Goal: Task Accomplishment & Management: Manage account settings

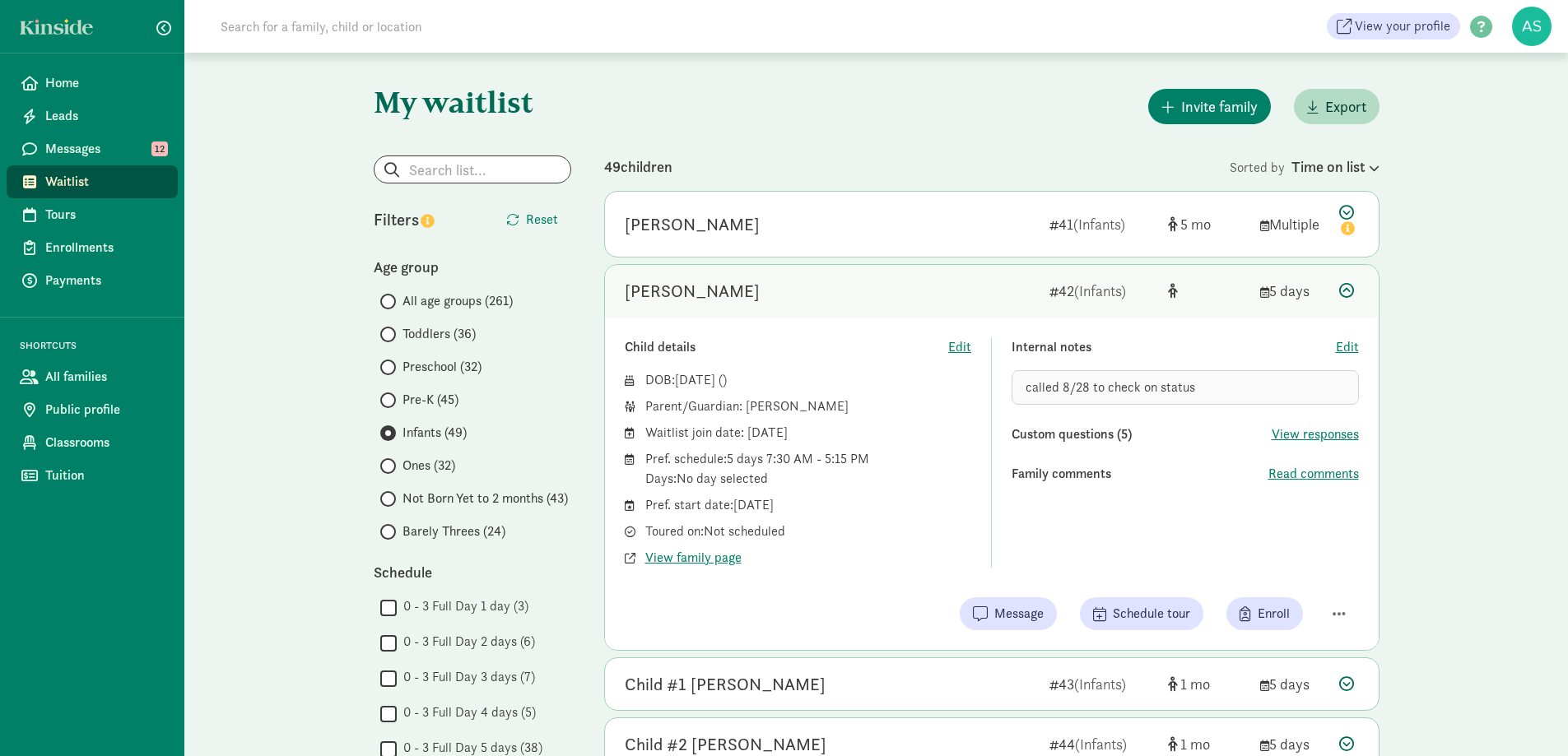
click at [428, 530] on span "Barely Threes (24)" at bounding box center [453, 531] width 103 height 20
click at [391, 530] on input "Barely Threes (24)" at bounding box center [385, 531] width 10 height 10
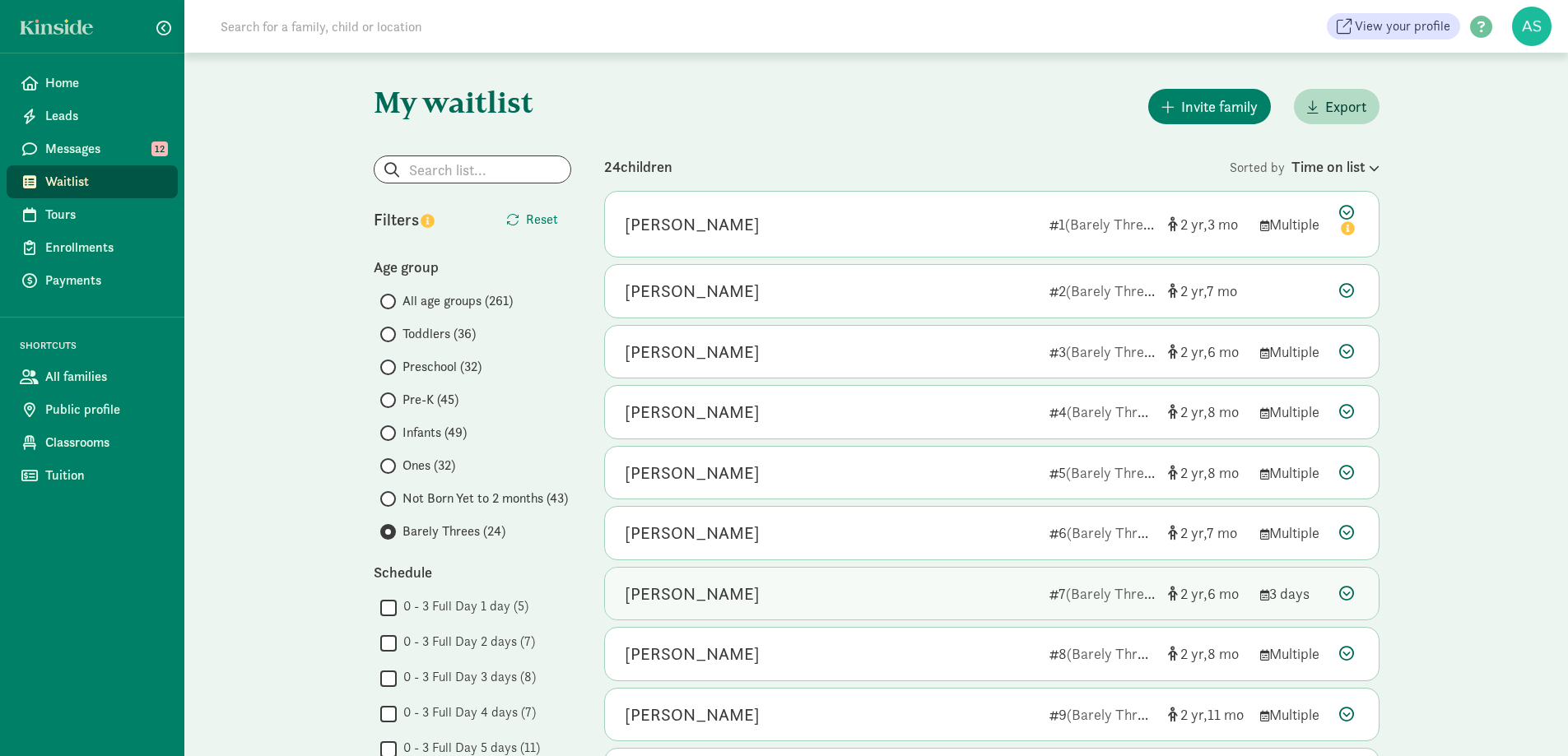
click at [805, 581] on div "[PERSON_NAME]" at bounding box center [830, 594] width 412 height 26
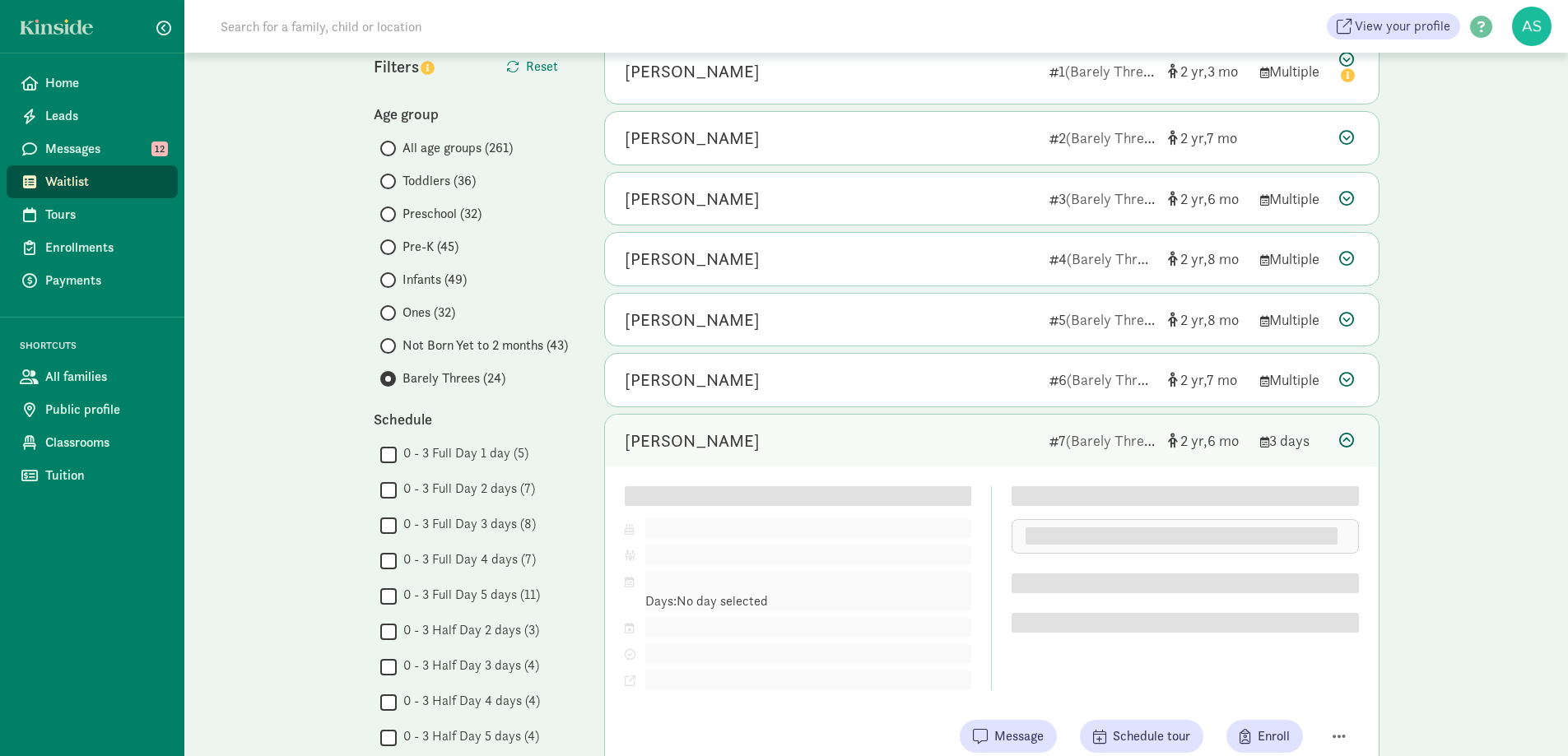
scroll to position [165, 0]
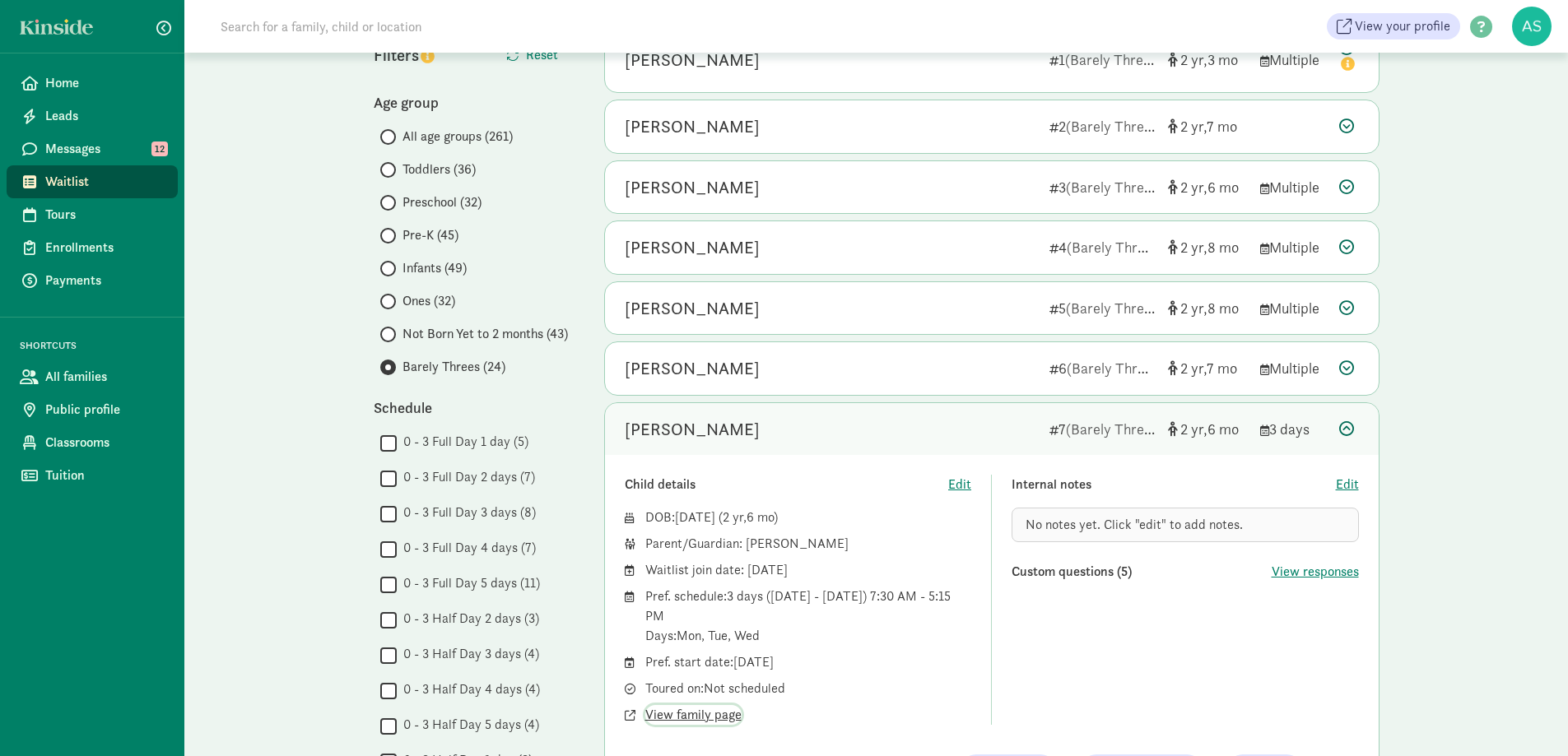
click at [723, 718] on span "View family page" at bounding box center [693, 715] width 96 height 20
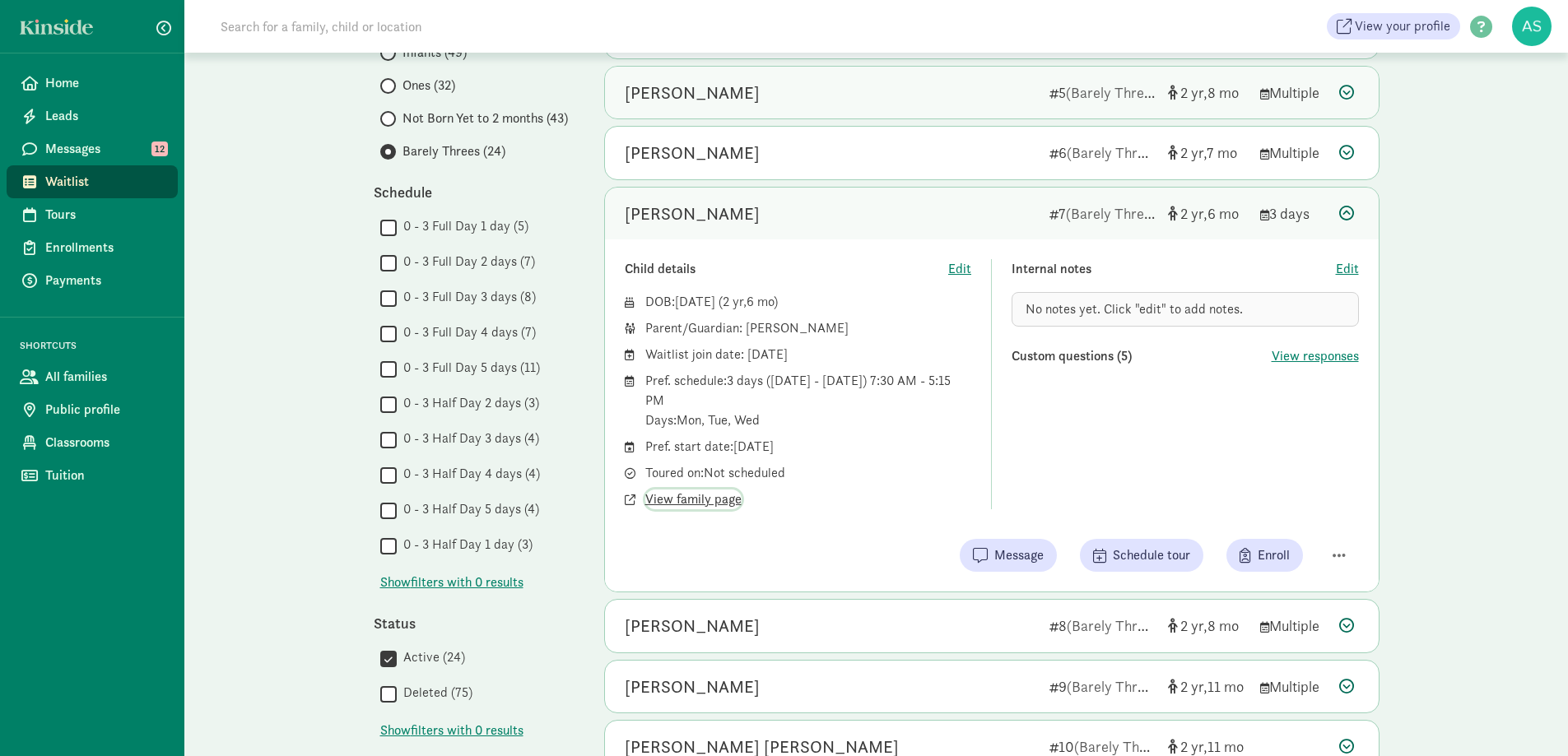
scroll to position [411, 0]
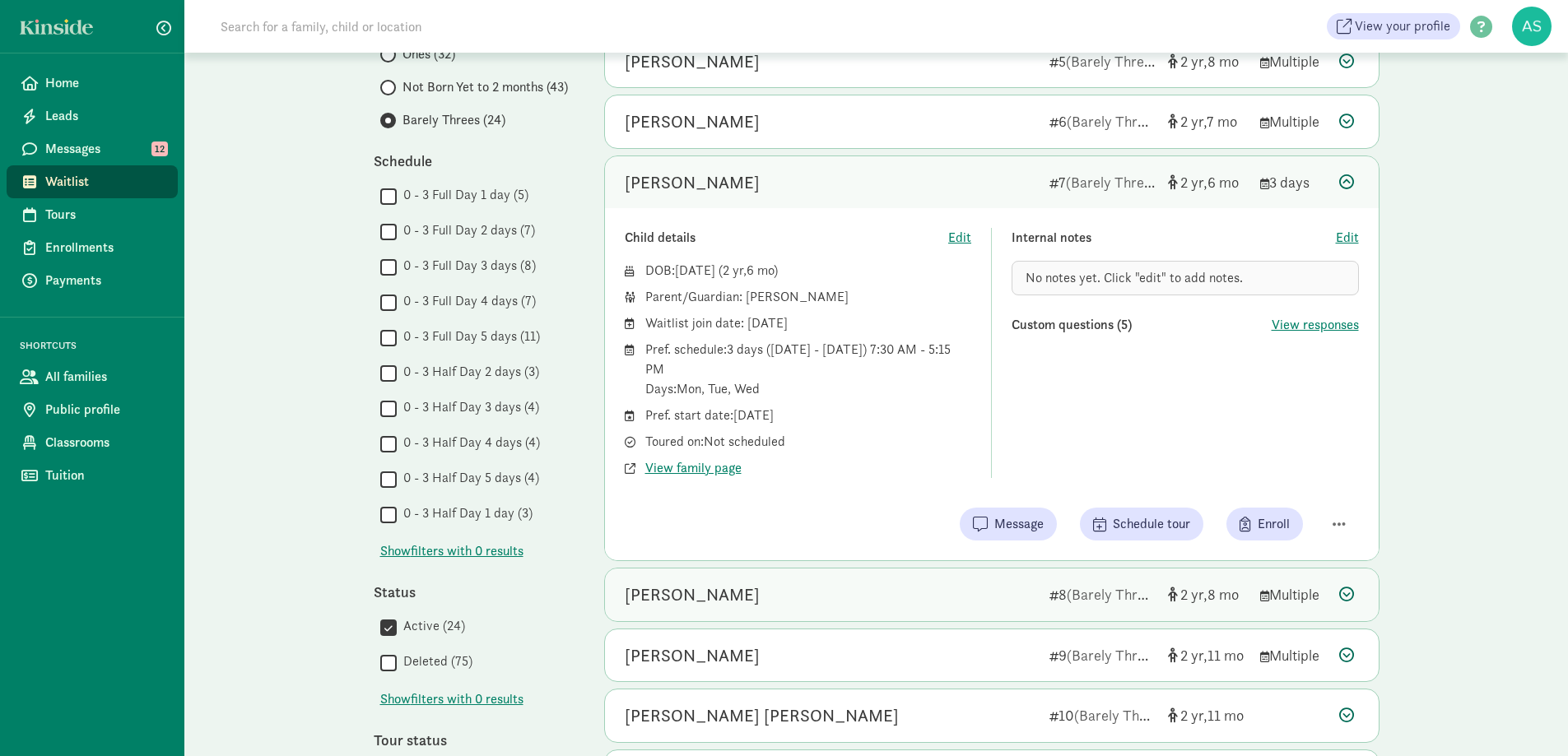
click at [809, 584] on div "Soren Sass" at bounding box center [830, 595] width 412 height 26
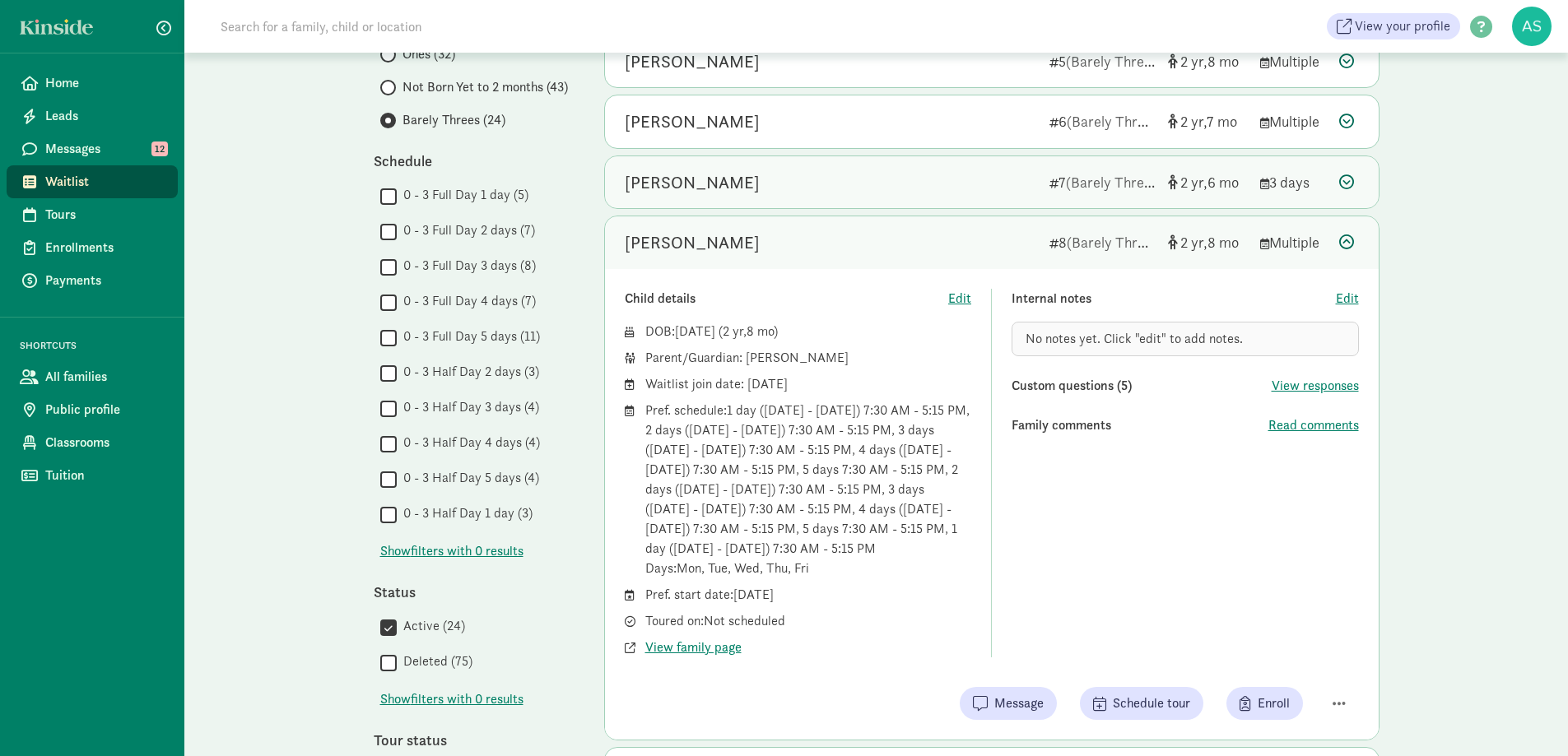
click at [760, 186] on div "[PERSON_NAME]" at bounding box center [691, 183] width 135 height 26
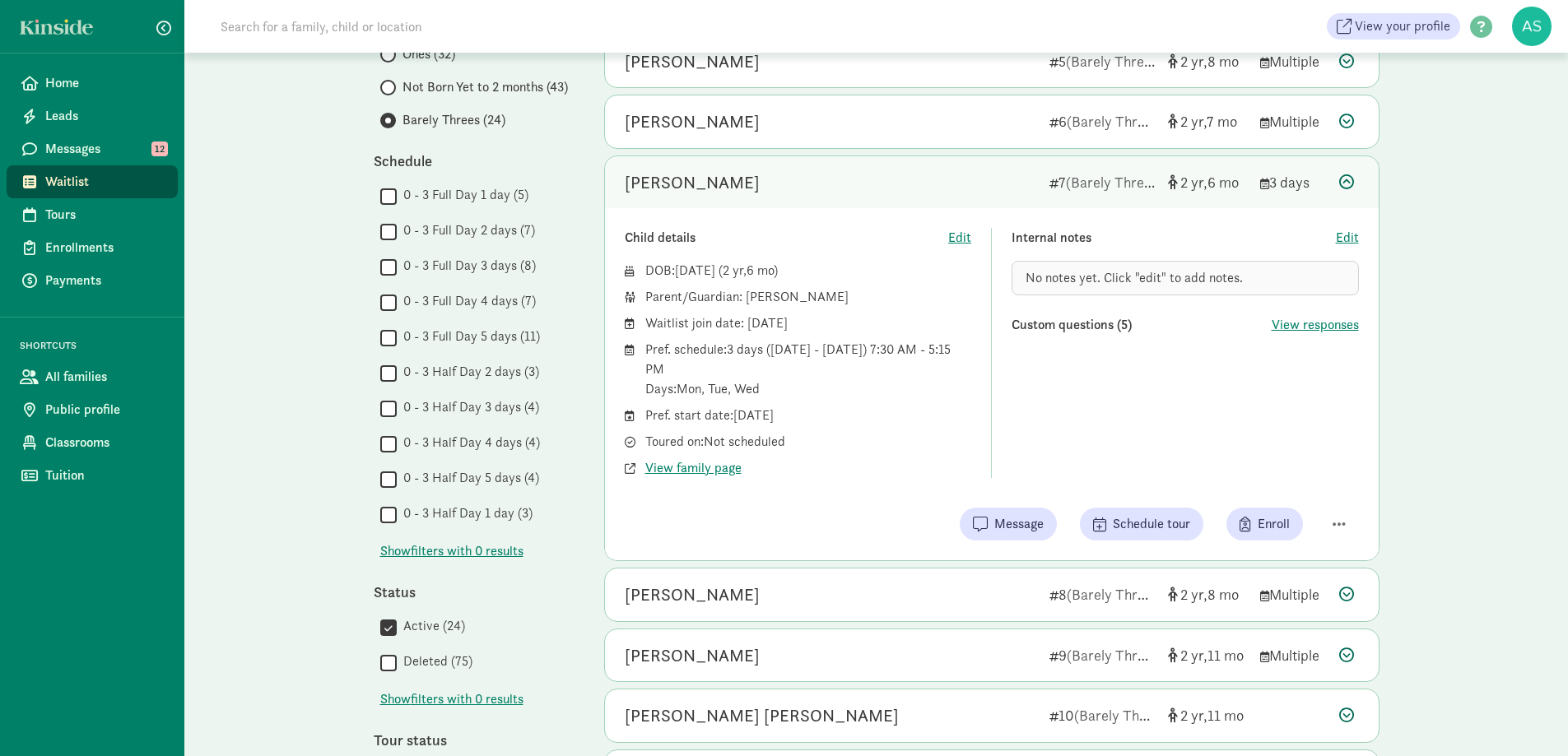
click at [1109, 281] on span "No notes yet. Click "edit" to add notes." at bounding box center [1134, 278] width 218 height 17
click at [1341, 236] on span "Edit" at bounding box center [1348, 237] width 23 height 20
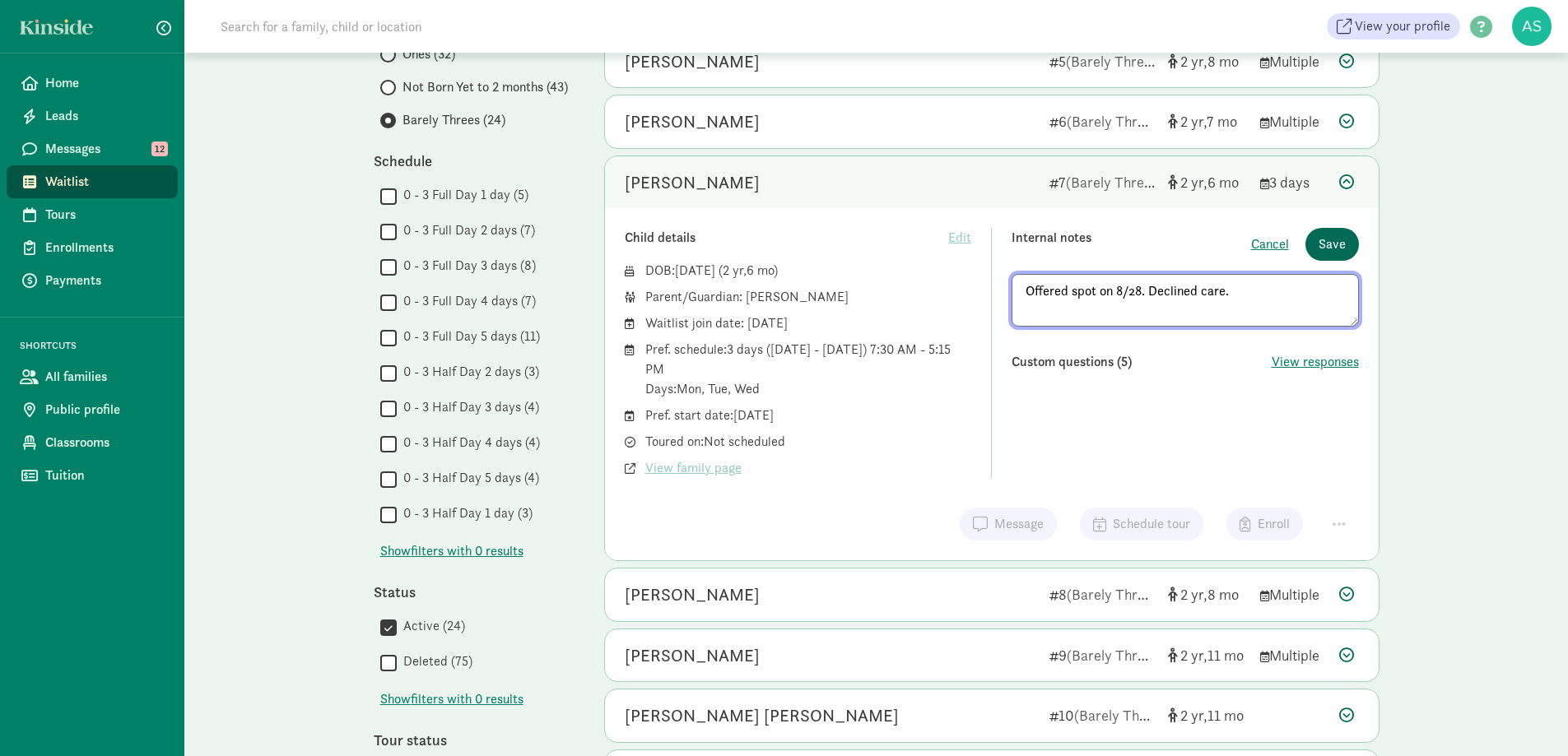
type textarea "Offered spot on 8/28. Declined care."
click at [1336, 234] on span "Save" at bounding box center [1332, 244] width 27 height 20
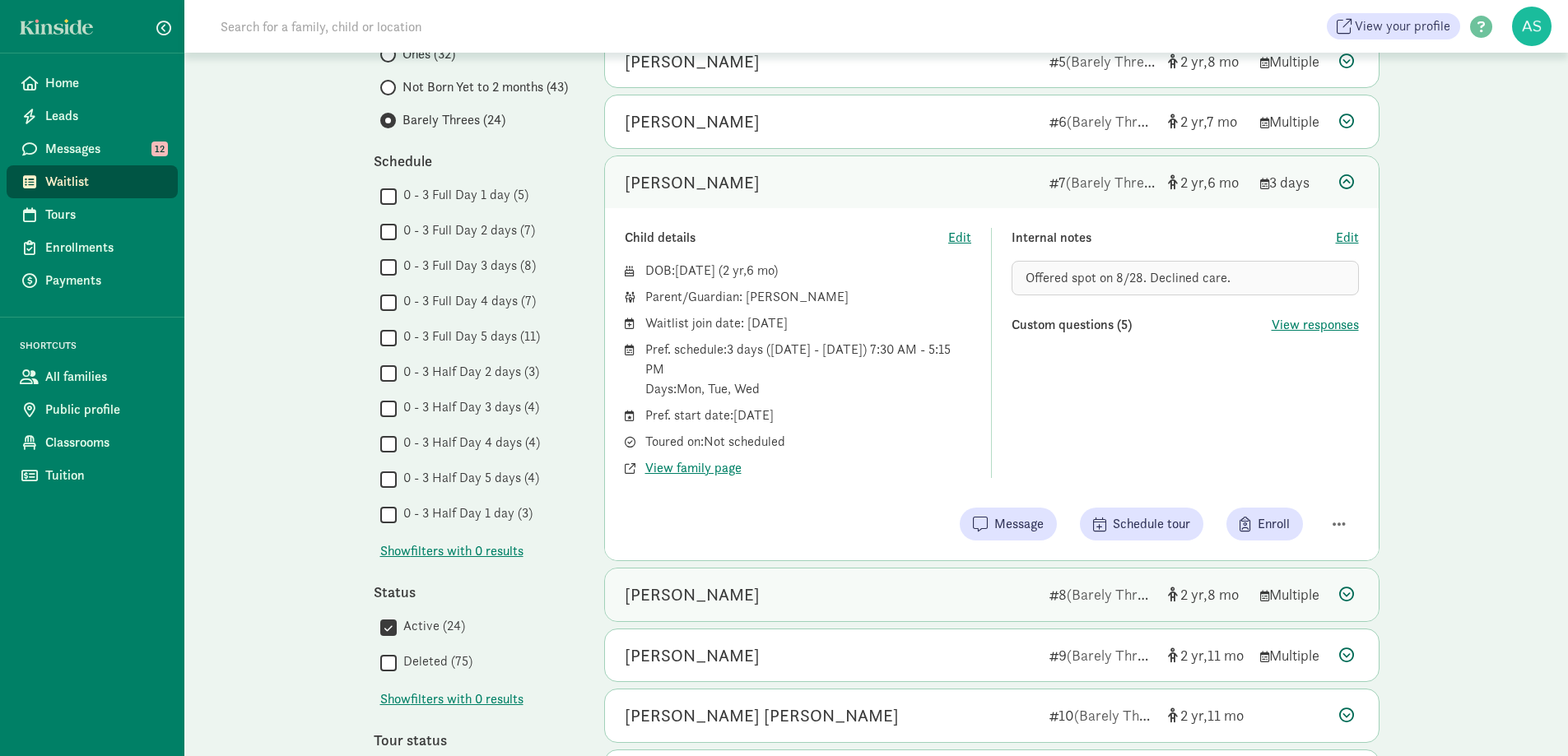
click at [682, 603] on div "Soren Sass" at bounding box center [691, 595] width 135 height 26
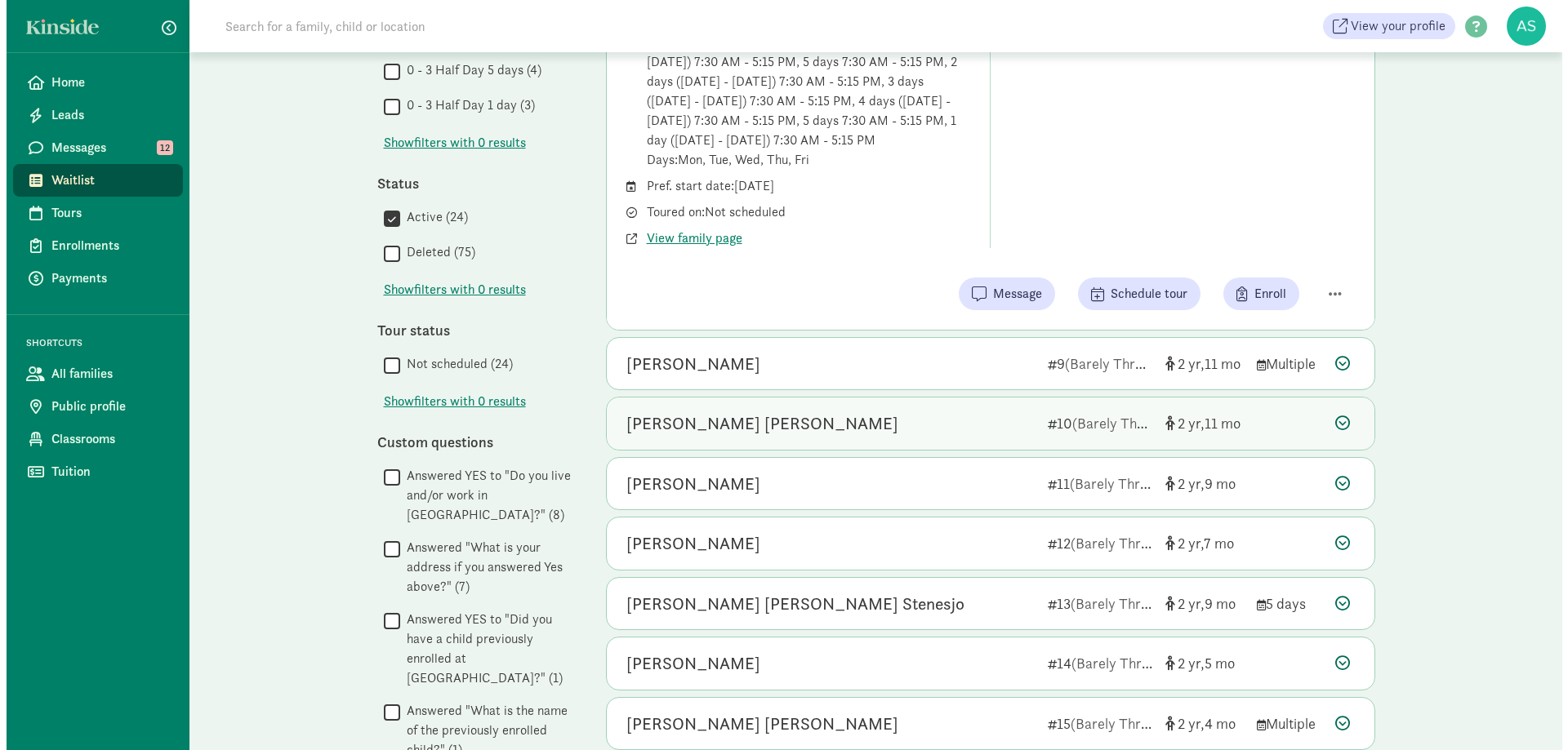
scroll to position [816, 0]
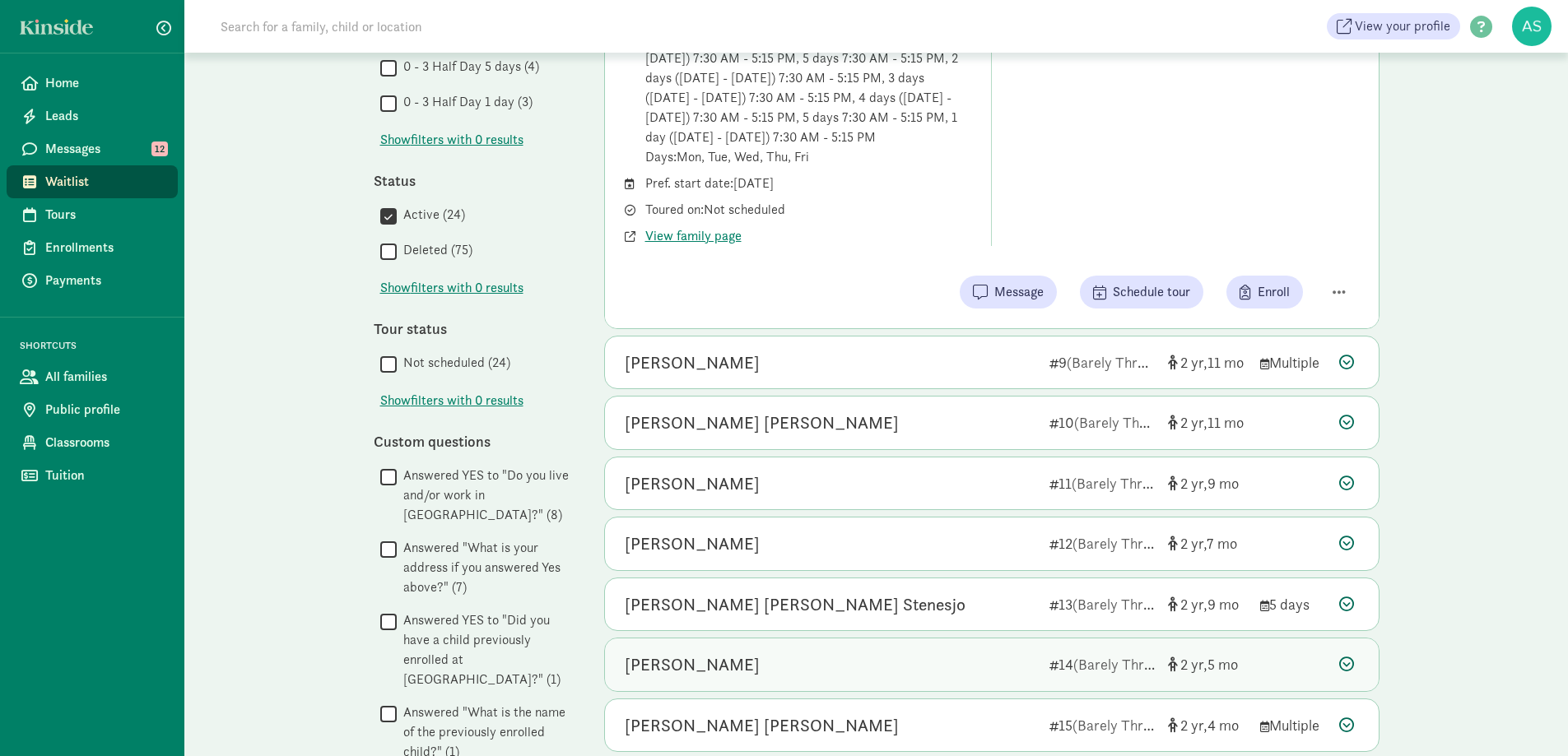
click at [743, 669] on div "Harrison Ryan" at bounding box center [830, 665] width 412 height 26
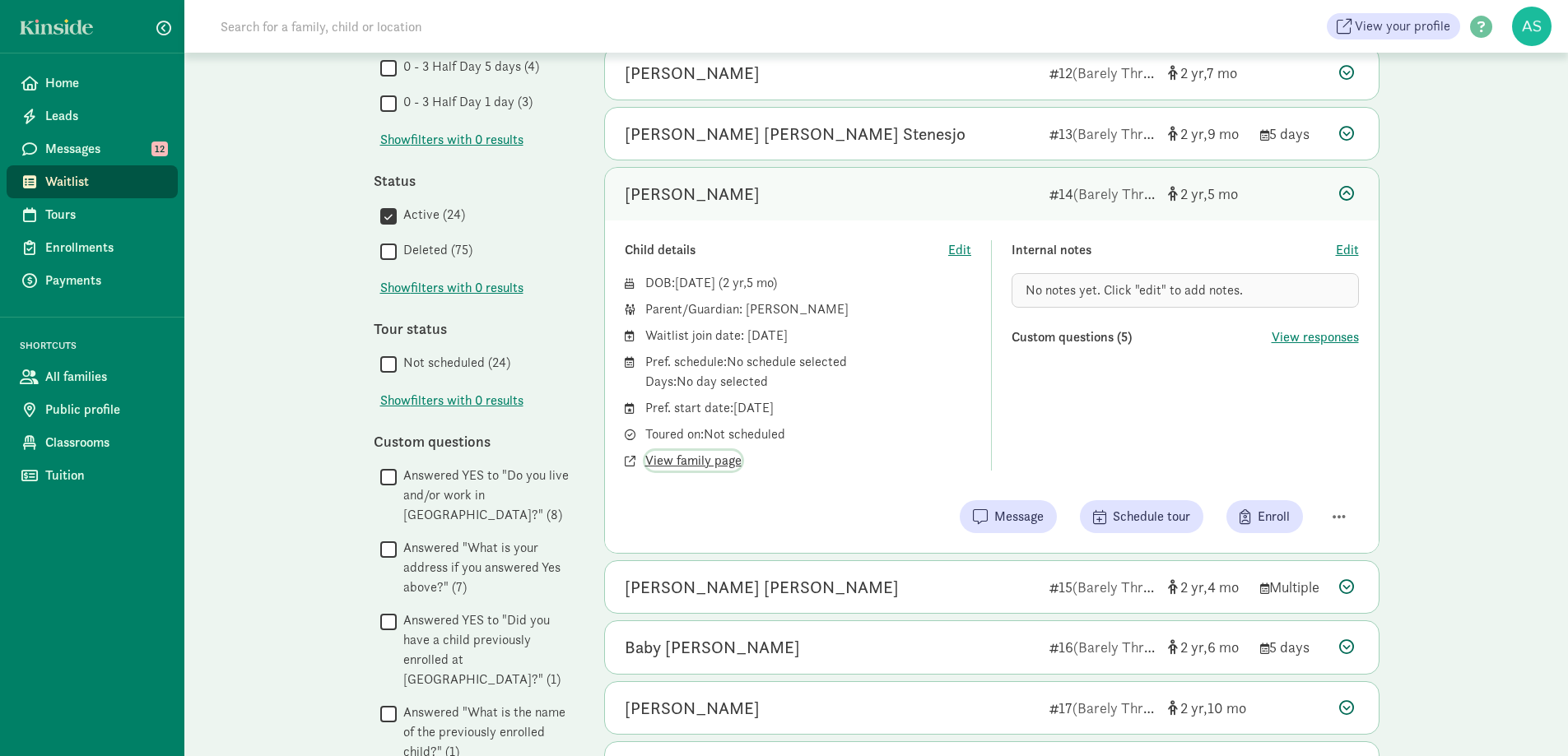
click at [724, 462] on span "View family page" at bounding box center [693, 460] width 96 height 20
click at [1336, 509] on span "button" at bounding box center [1339, 517] width 13 height 15
click at [1260, 476] on div "Remove from list" at bounding box center [1281, 475] width 127 height 20
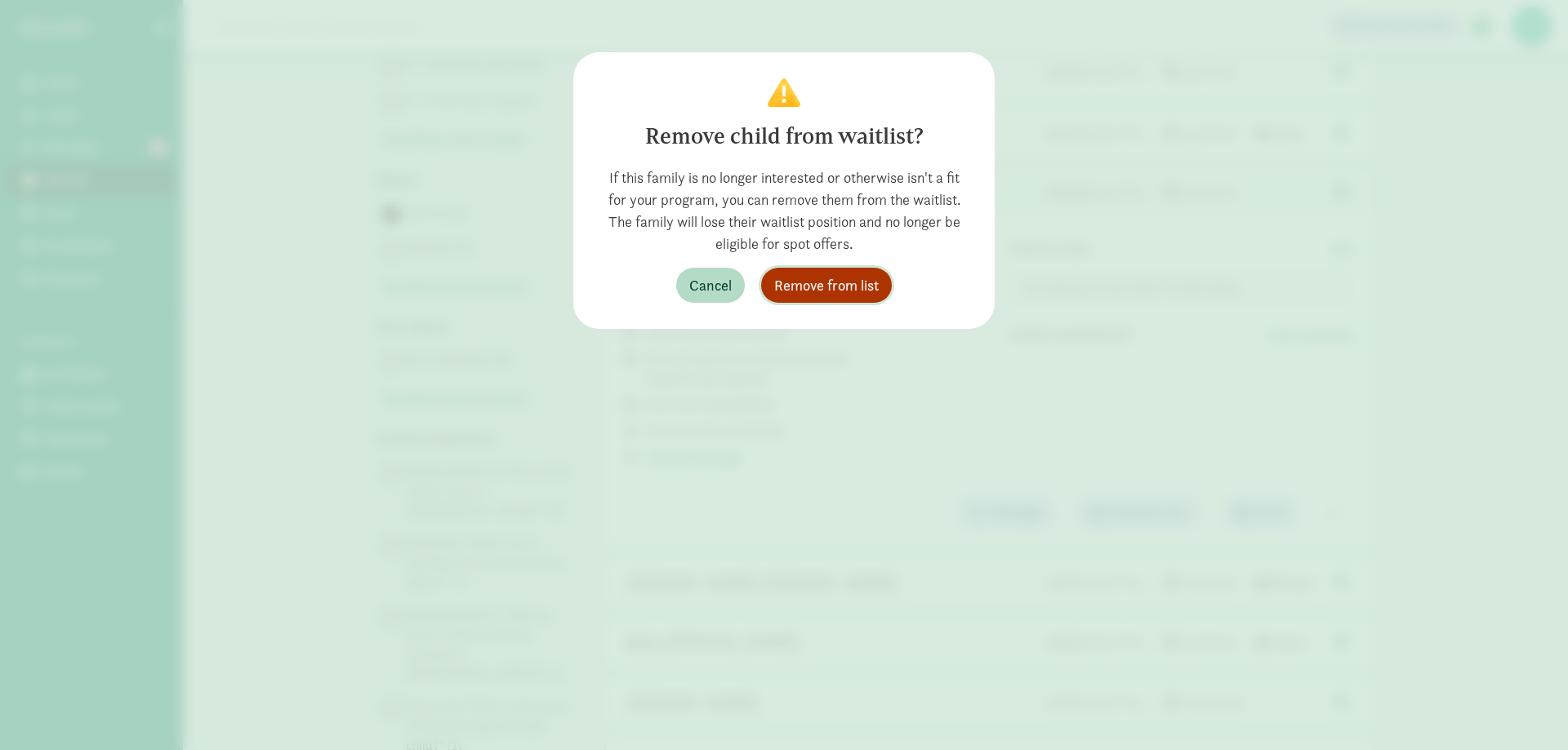
click at [839, 282] on span "Remove from list" at bounding box center [827, 286] width 105 height 22
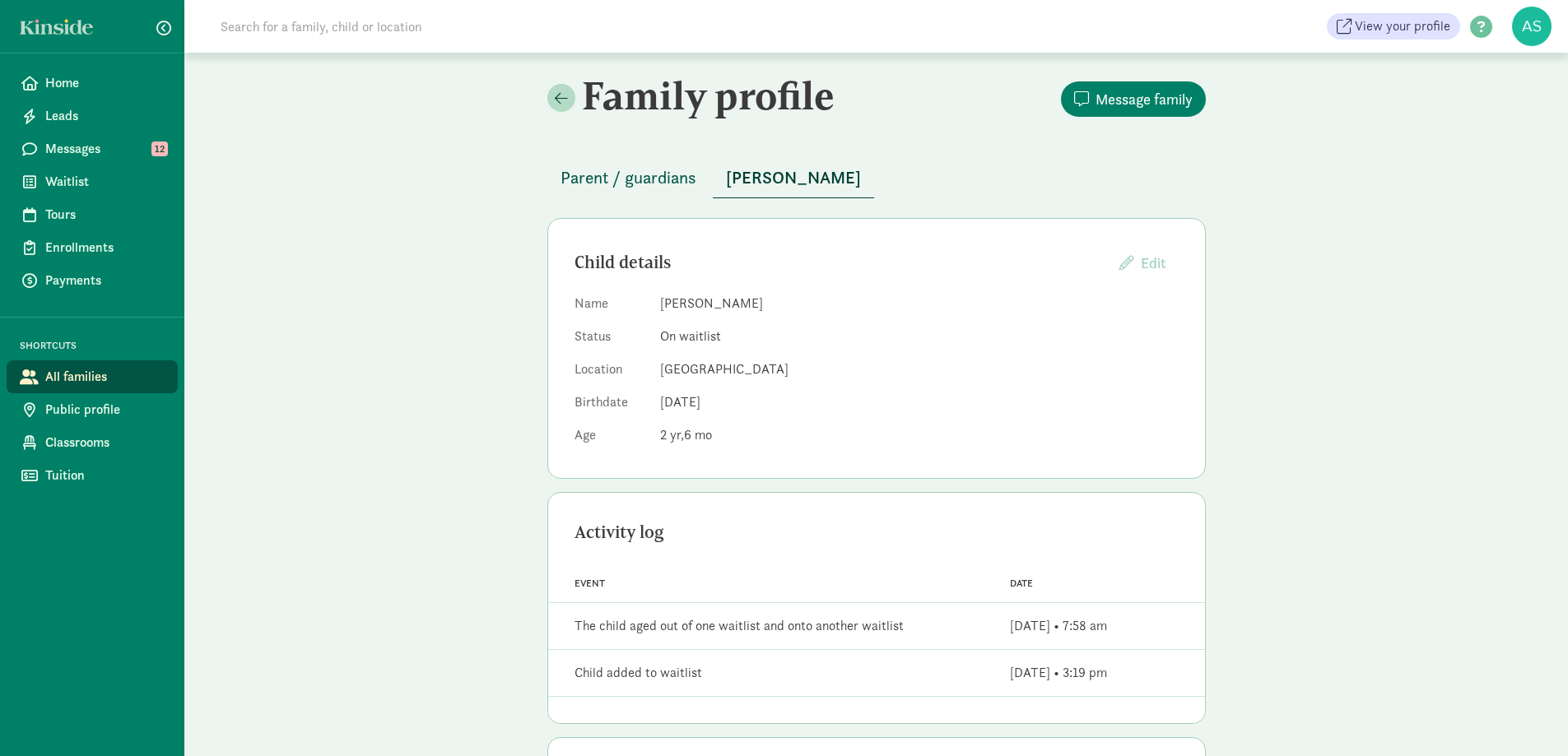
click at [593, 181] on span "Parent / guardians" at bounding box center [628, 178] width 136 height 26
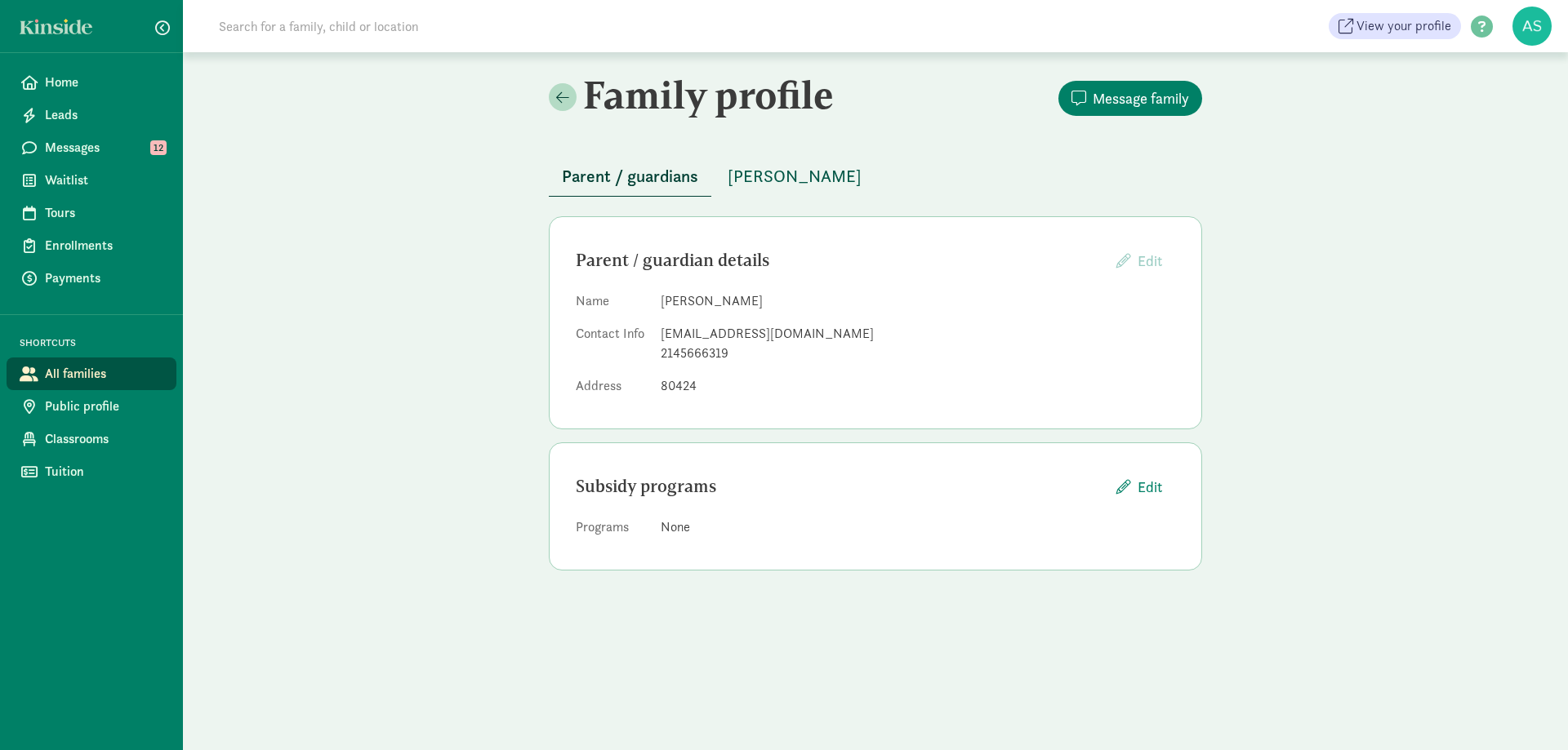
click at [836, 178] on span "[PERSON_NAME]" at bounding box center [794, 177] width 134 height 26
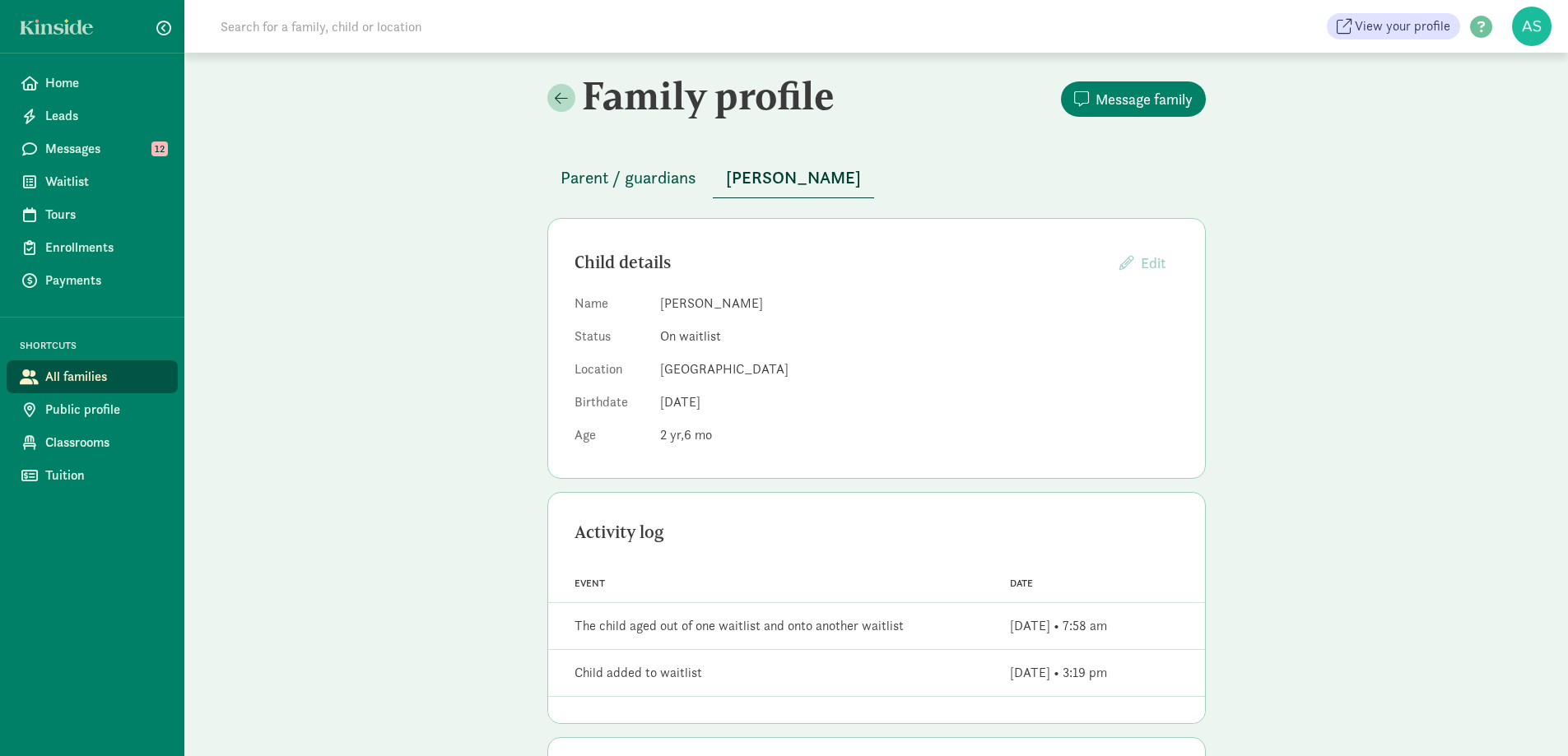
click at [670, 175] on span "Parent / guardians" at bounding box center [628, 178] width 136 height 26
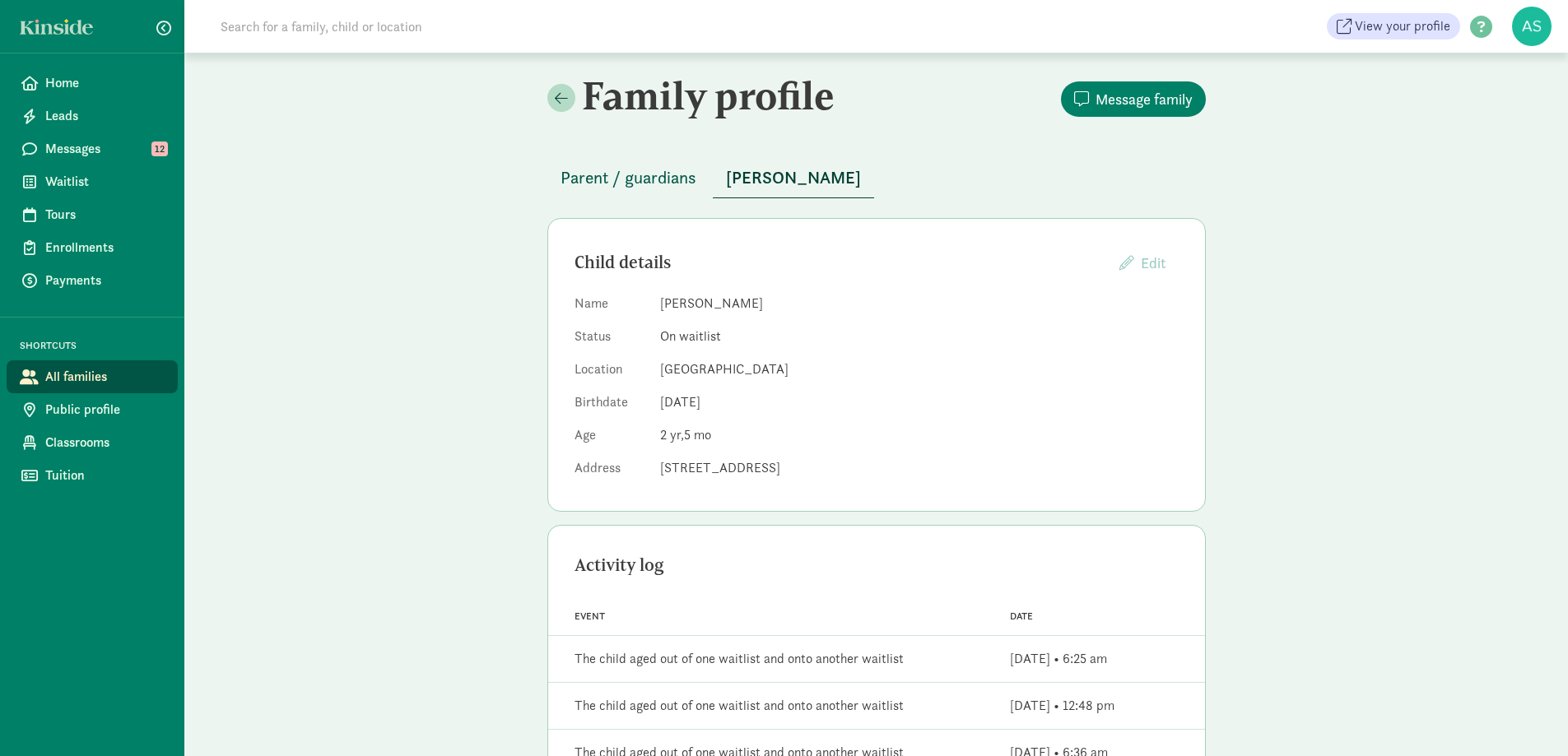
click at [659, 176] on span "Parent / guardians" at bounding box center [628, 178] width 136 height 26
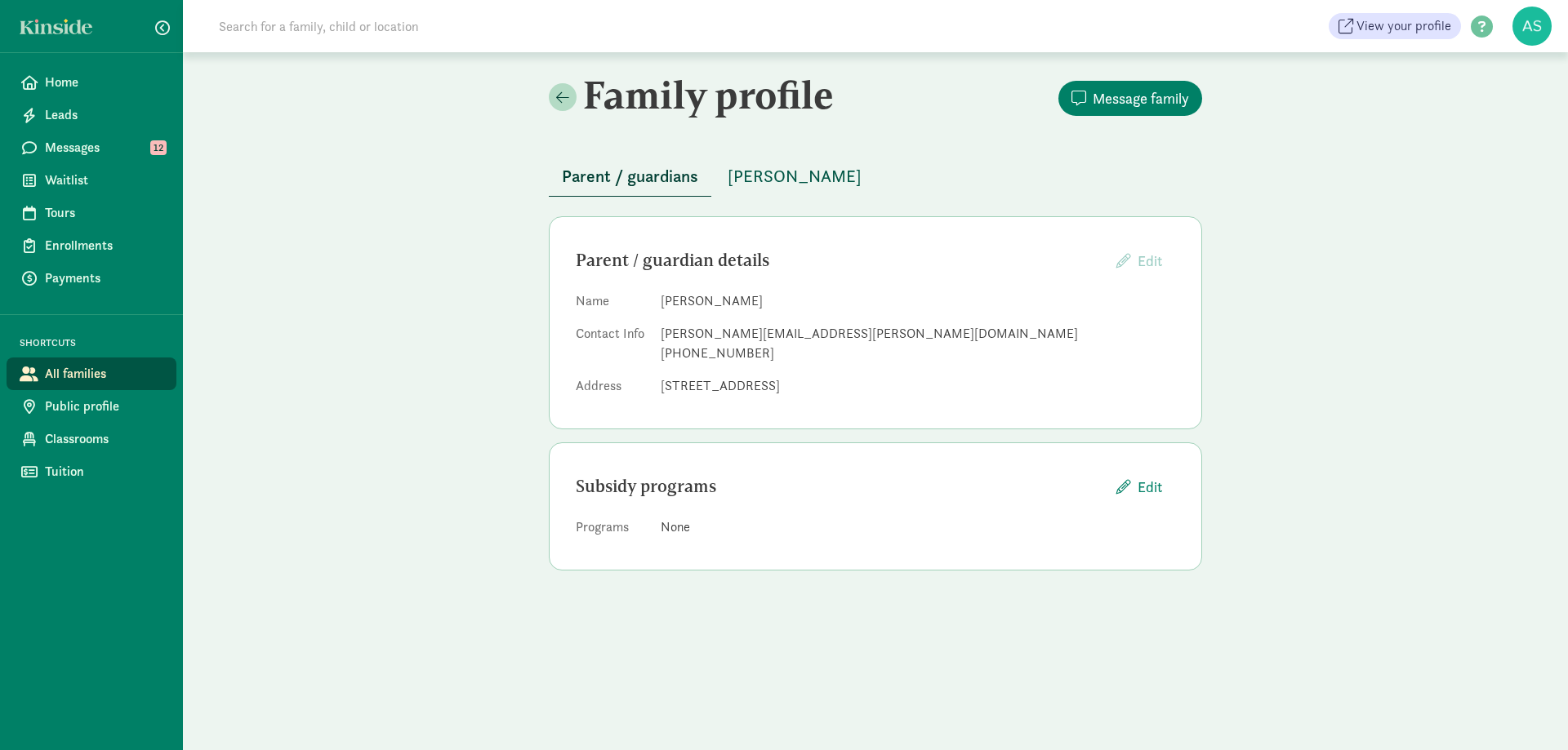
click at [744, 177] on span "Harrison Ryan" at bounding box center [794, 177] width 134 height 26
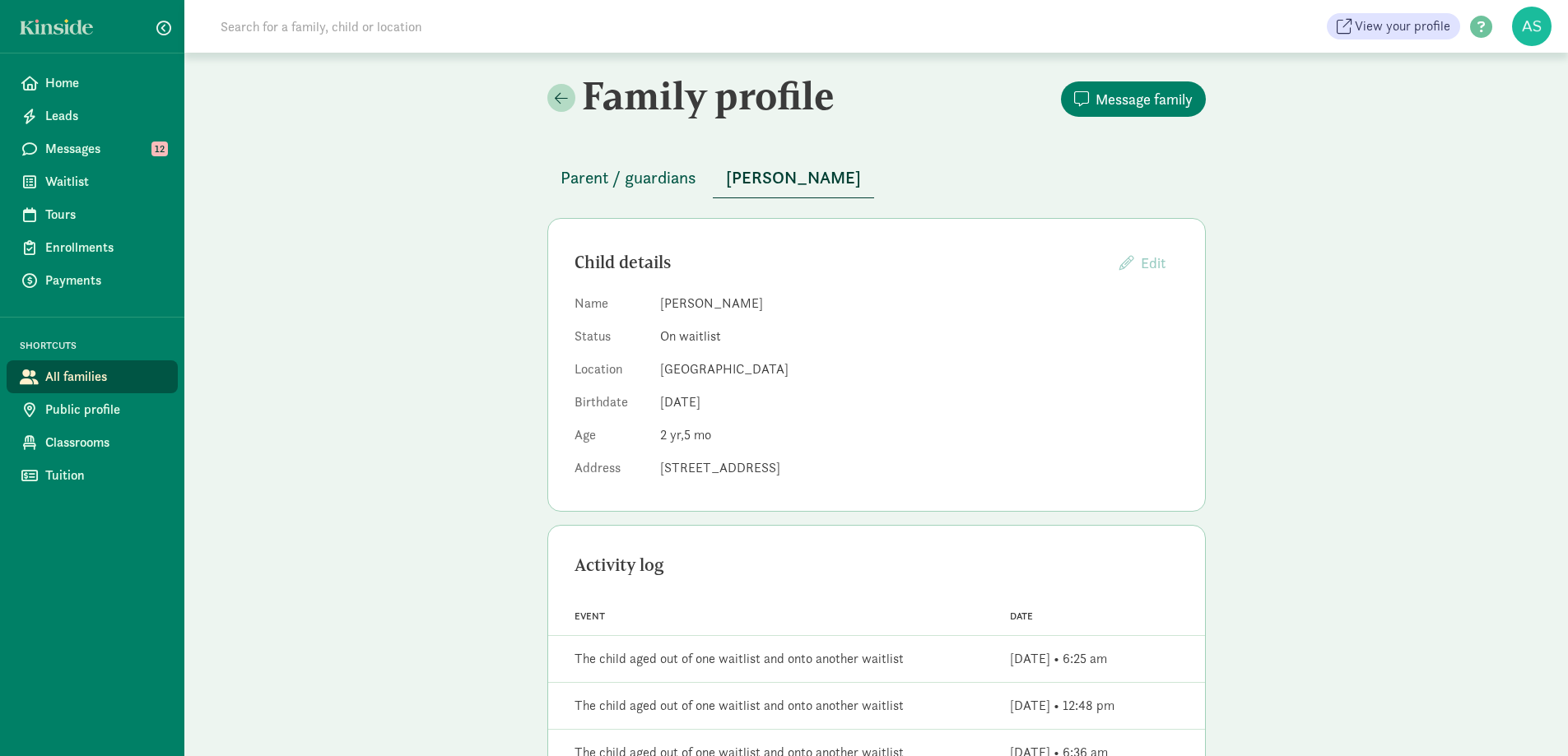
click at [631, 176] on span "Parent / guardians" at bounding box center [628, 178] width 136 height 26
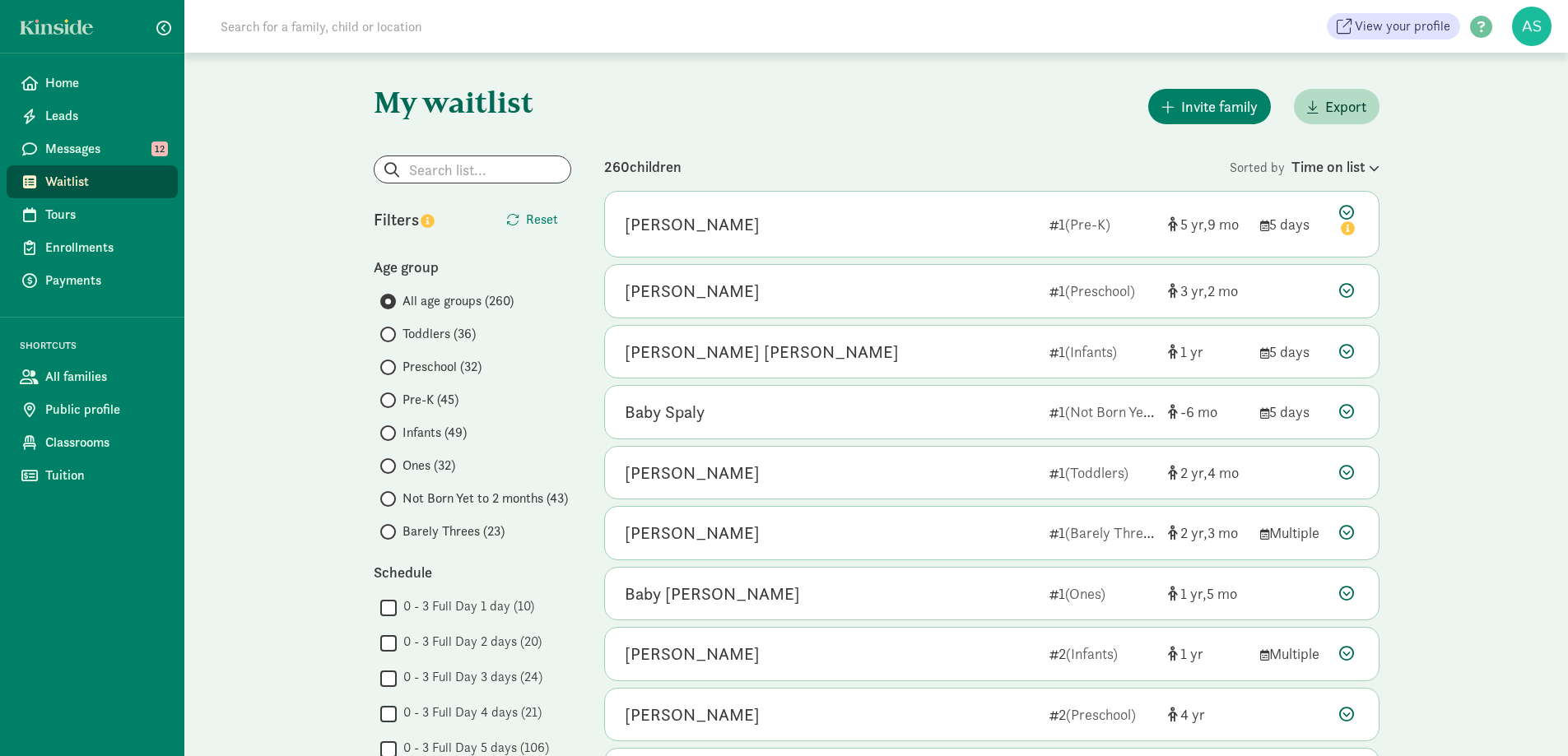
click at [439, 533] on span "Barely Threes (23)" at bounding box center [453, 531] width 102 height 20
click at [391, 533] on input "Barely Threes (23)" at bounding box center [385, 531] width 10 height 10
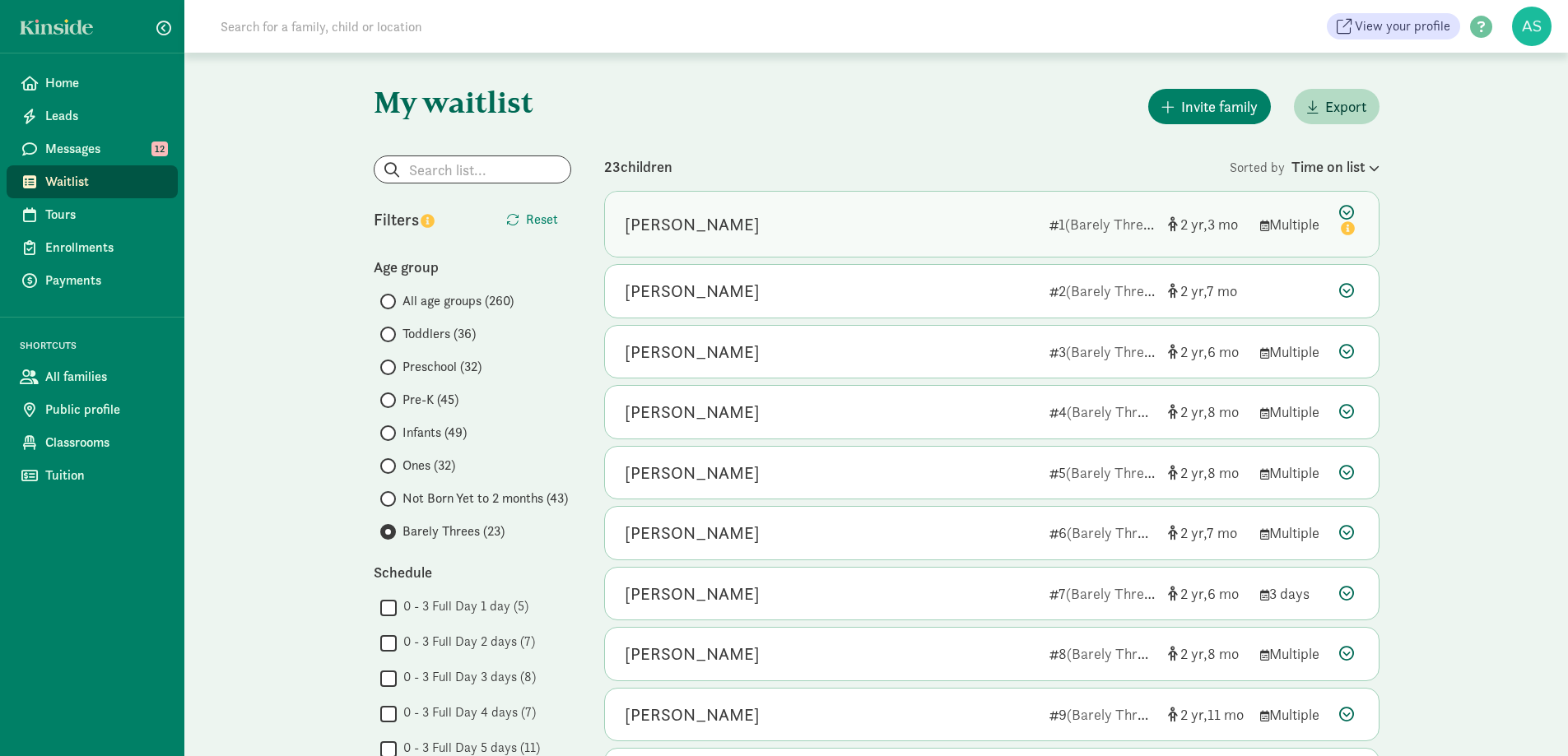
click at [765, 218] on div "Reya Czerski" at bounding box center [830, 225] width 412 height 26
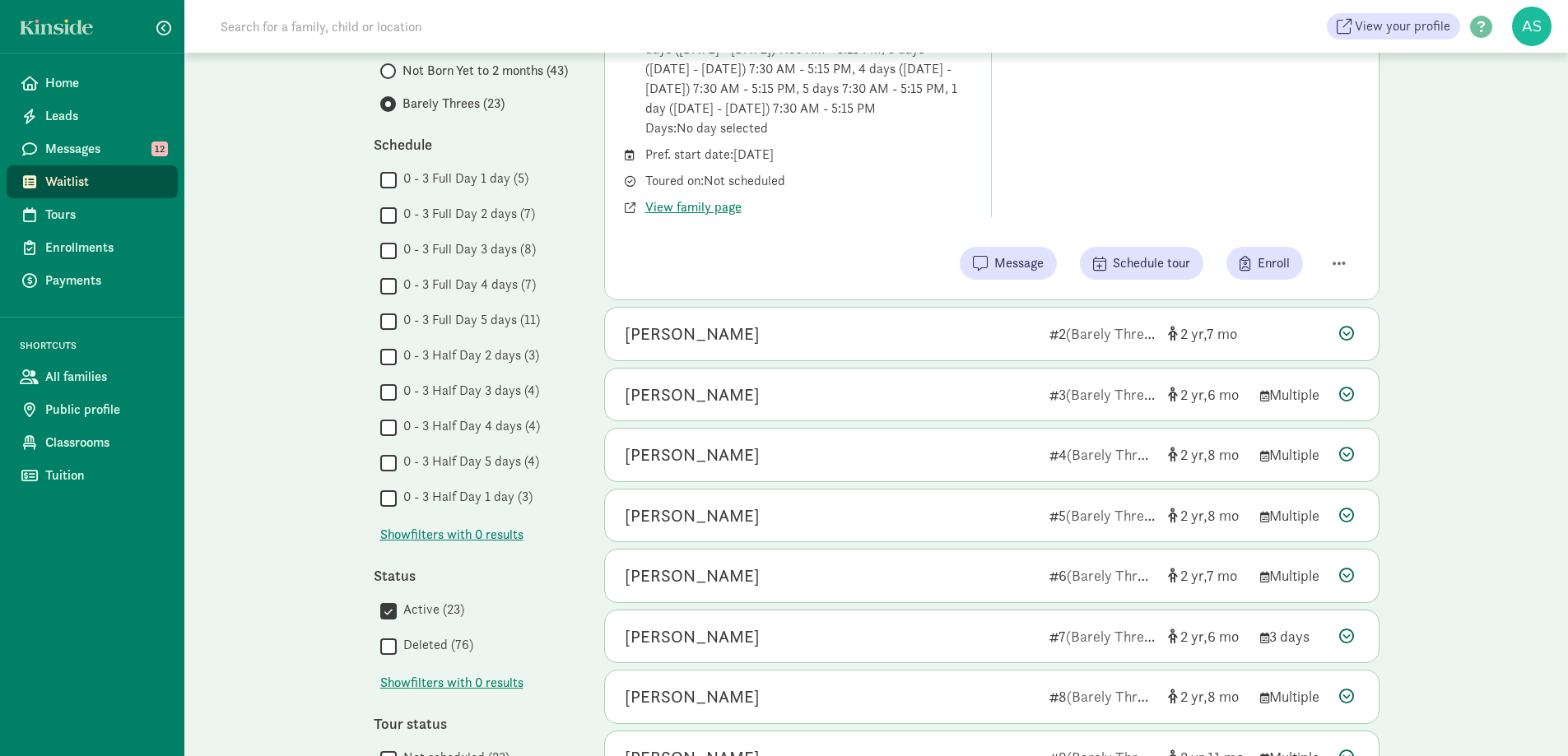
scroll to position [493, 0]
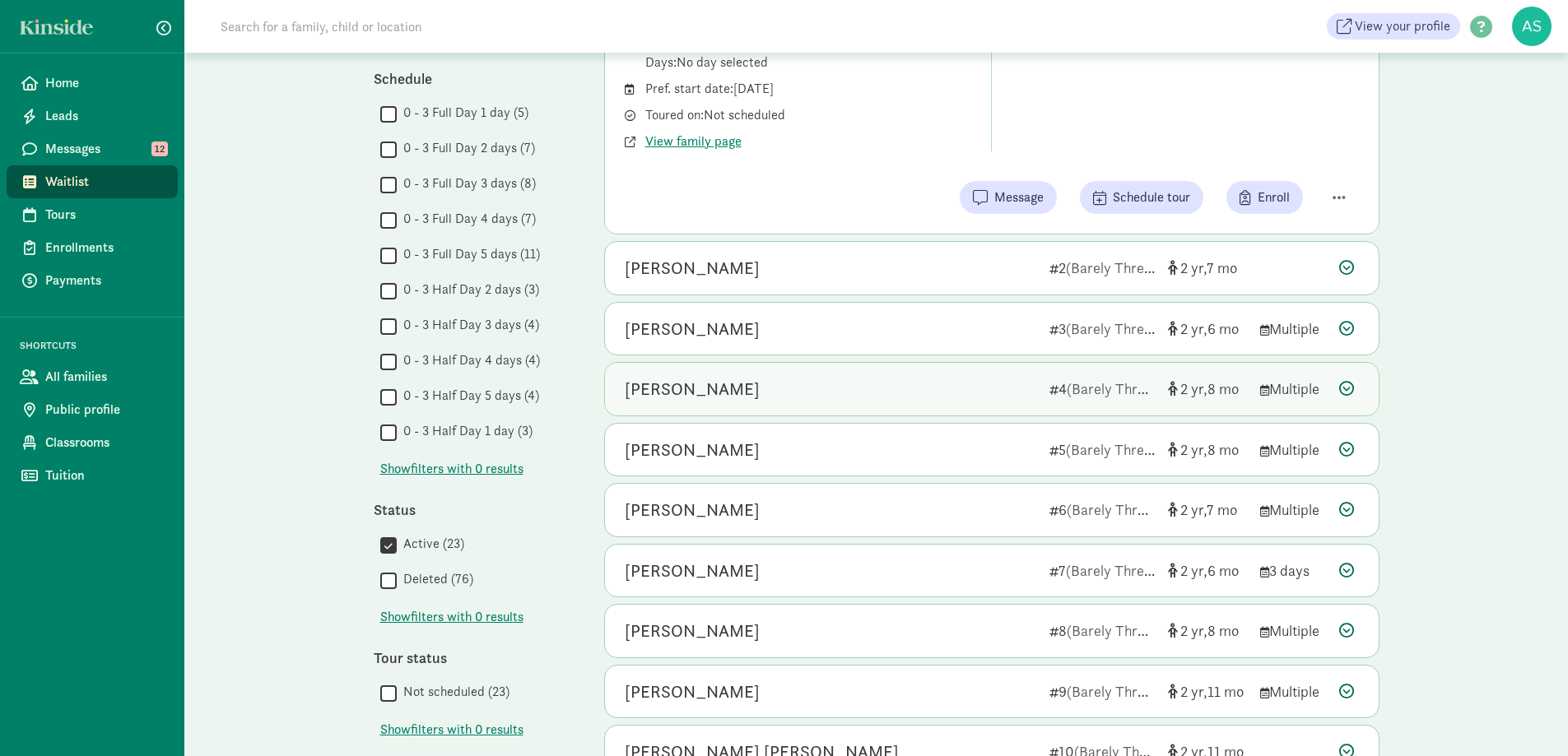
click at [905, 389] on div "Jonathan Mata" at bounding box center [830, 389] width 412 height 26
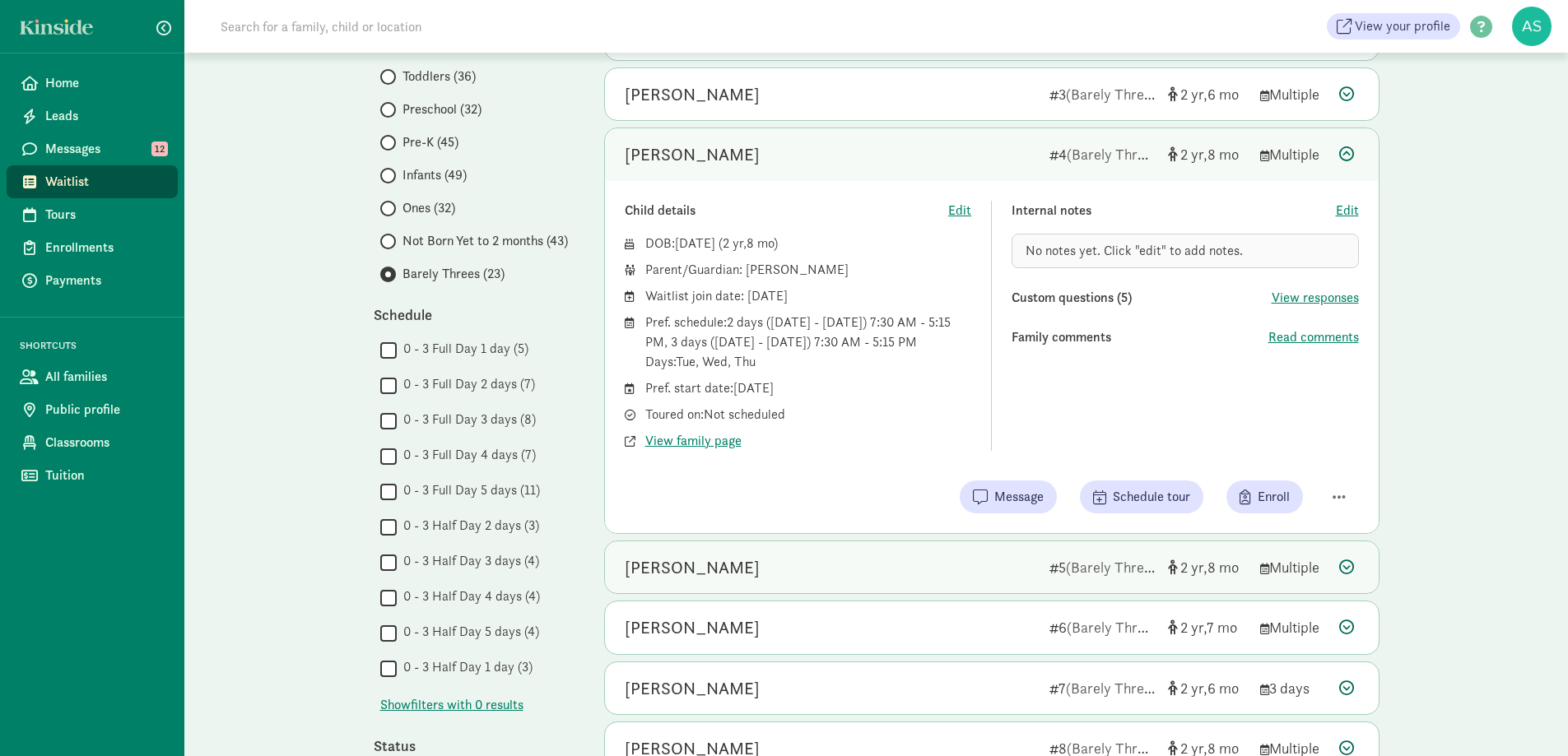
scroll to position [247, 0]
